Goal: Check status: Check status

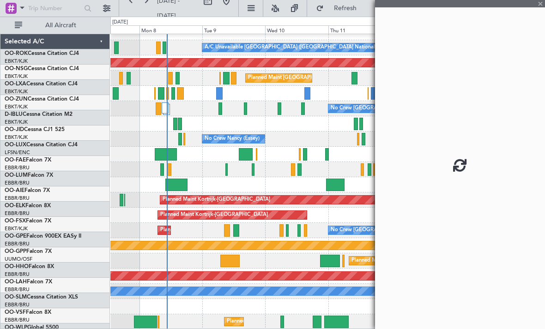
scroll to position [9, 0]
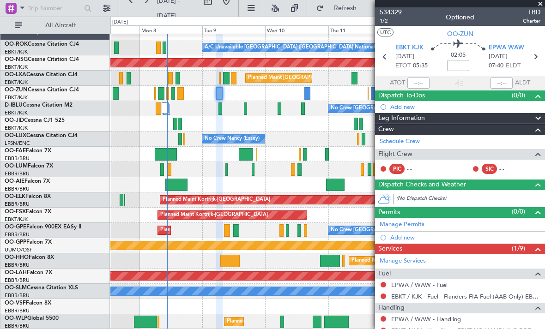
click at [542, 5] on span at bounding box center [540, 4] width 9 height 8
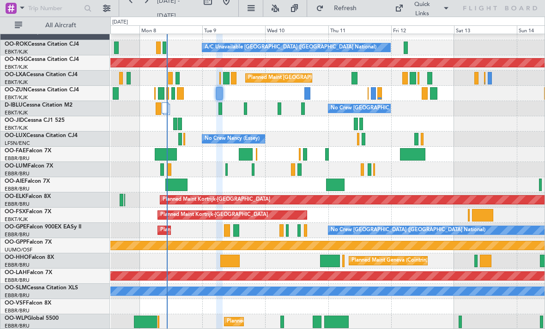
type input "0"
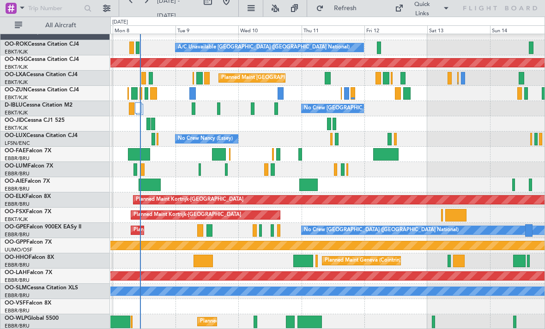
click at [459, 215] on div at bounding box center [455, 215] width 21 height 12
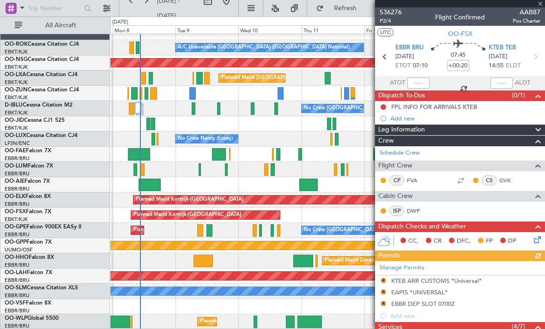
click at [542, 3] on div at bounding box center [460, 3] width 170 height 7
click at [542, 3] on span at bounding box center [540, 4] width 9 height 8
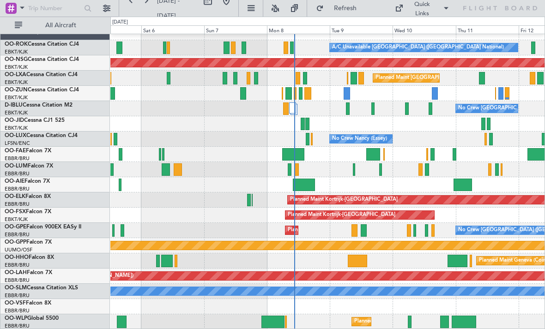
click at [411, 321] on div at bounding box center [410, 322] width 4 height 12
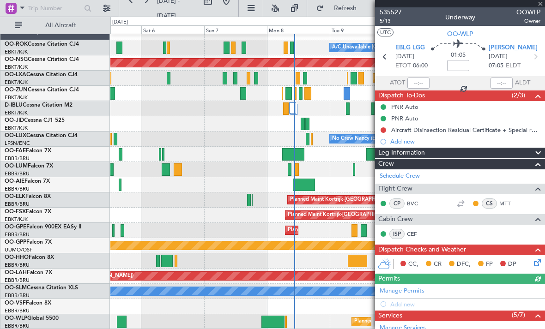
click at [542, 4] on div at bounding box center [460, 3] width 170 height 7
click at [543, 3] on span at bounding box center [540, 4] width 9 height 8
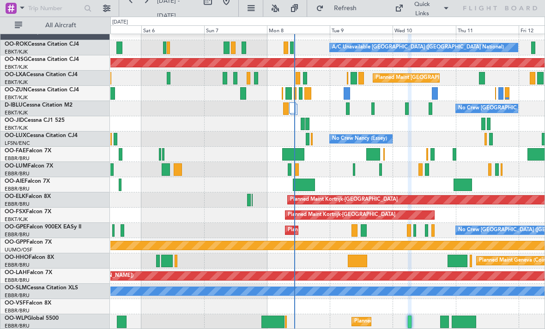
type input "0"
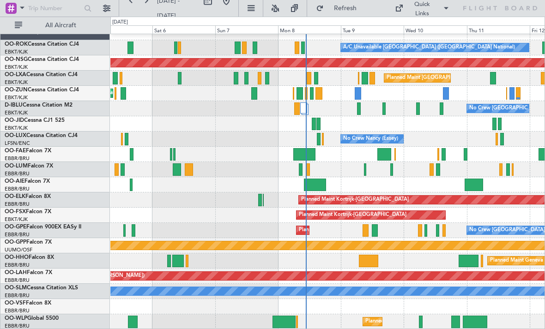
click at [353, 8] on span "Refresh" at bounding box center [345, 8] width 39 height 6
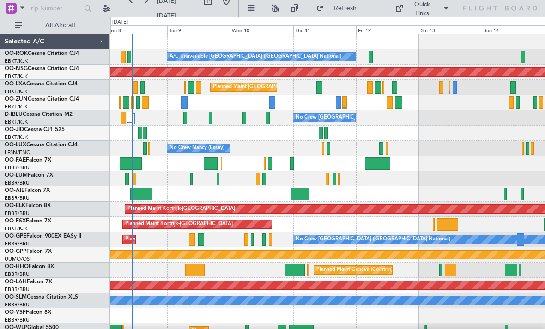
click at [325, 149] on div "No Crew Nancy (Essey)" at bounding box center [327, 148] width 434 height 15
click at [330, 149] on div at bounding box center [329, 148] width 4 height 12
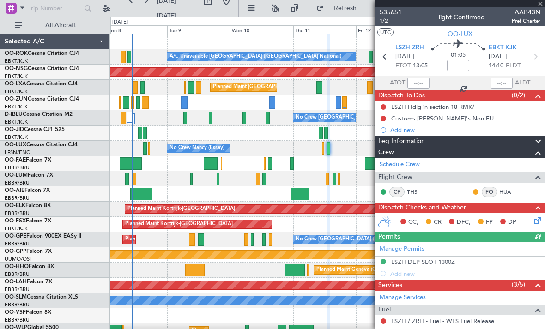
click at [540, 6] on div at bounding box center [460, 3] width 170 height 7
click at [540, 4] on span at bounding box center [540, 4] width 9 height 8
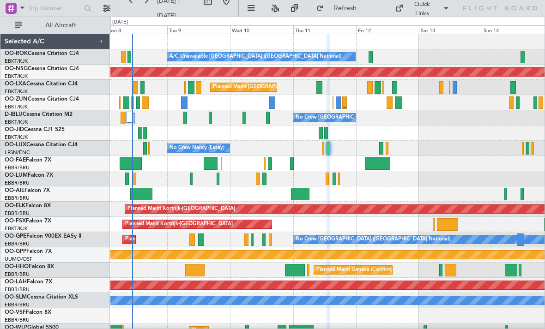
type input "0"
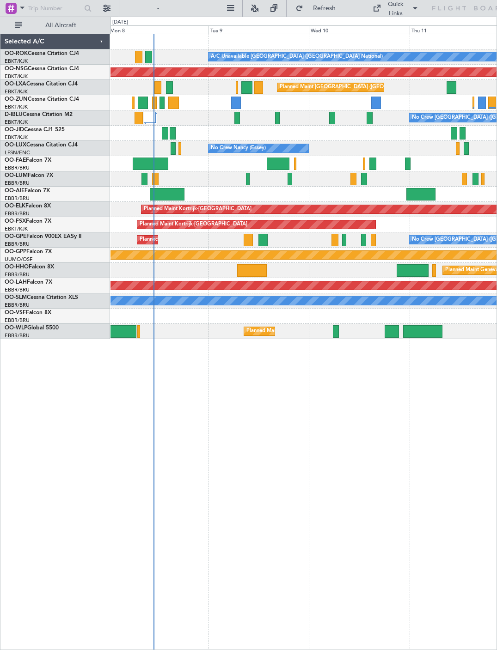
click at [235, 102] on div at bounding box center [236, 103] width 10 height 12
